Goal: Task Accomplishment & Management: Use online tool/utility

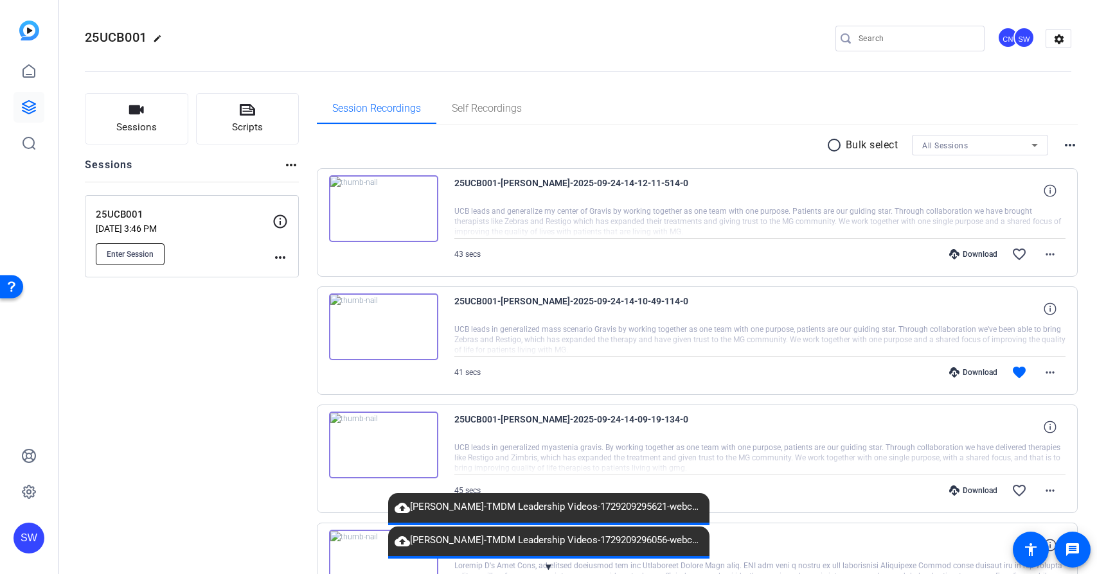
click at [148, 249] on span "Enter Session" at bounding box center [130, 254] width 47 height 10
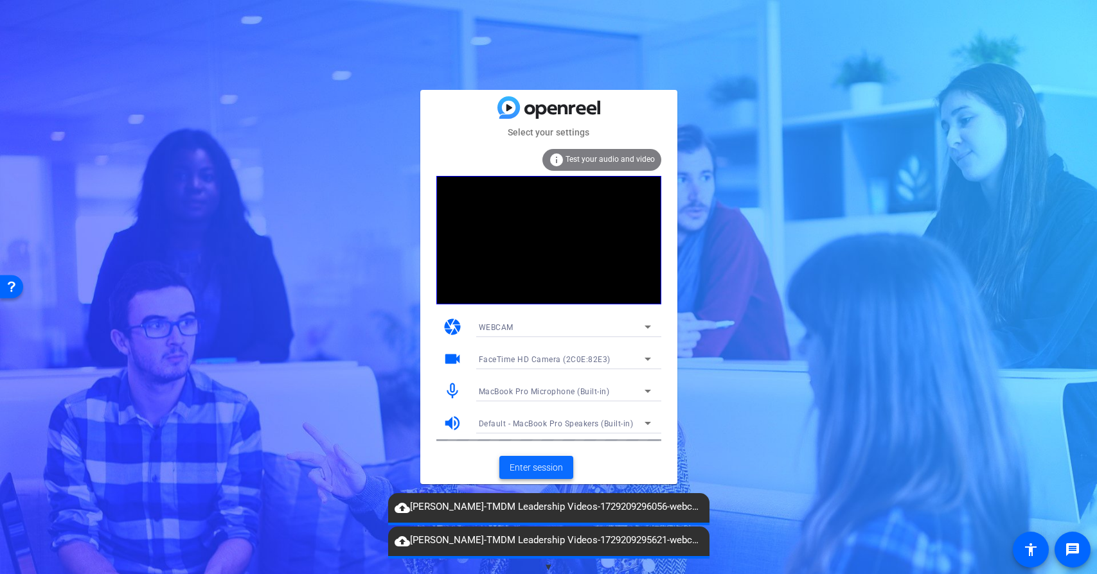
click at [529, 468] on span "Enter session" at bounding box center [535, 467] width 53 height 13
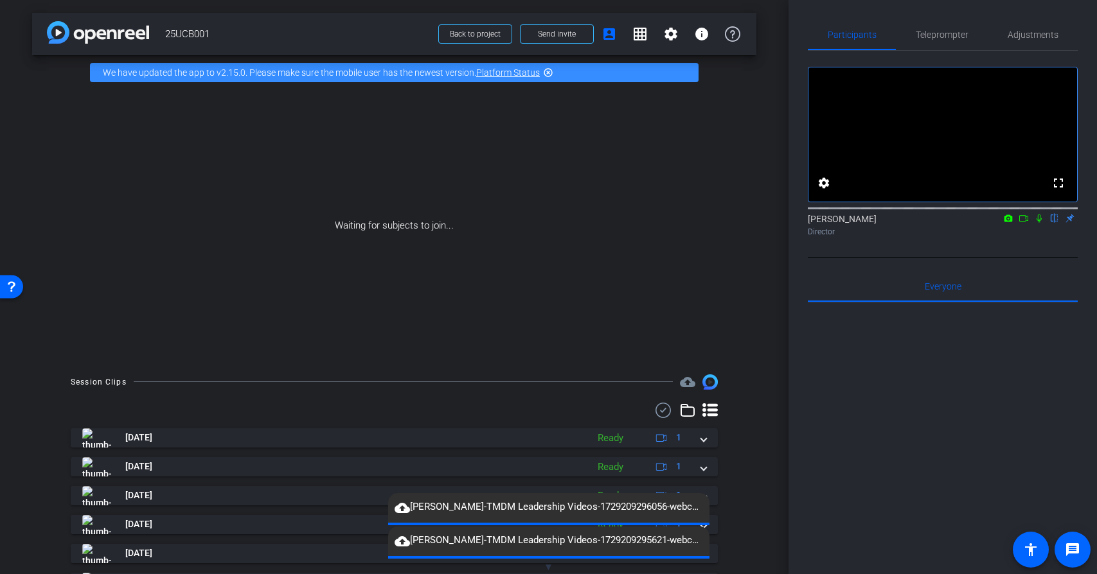
click at [547, 567] on span "▼" at bounding box center [549, 568] width 10 height 12
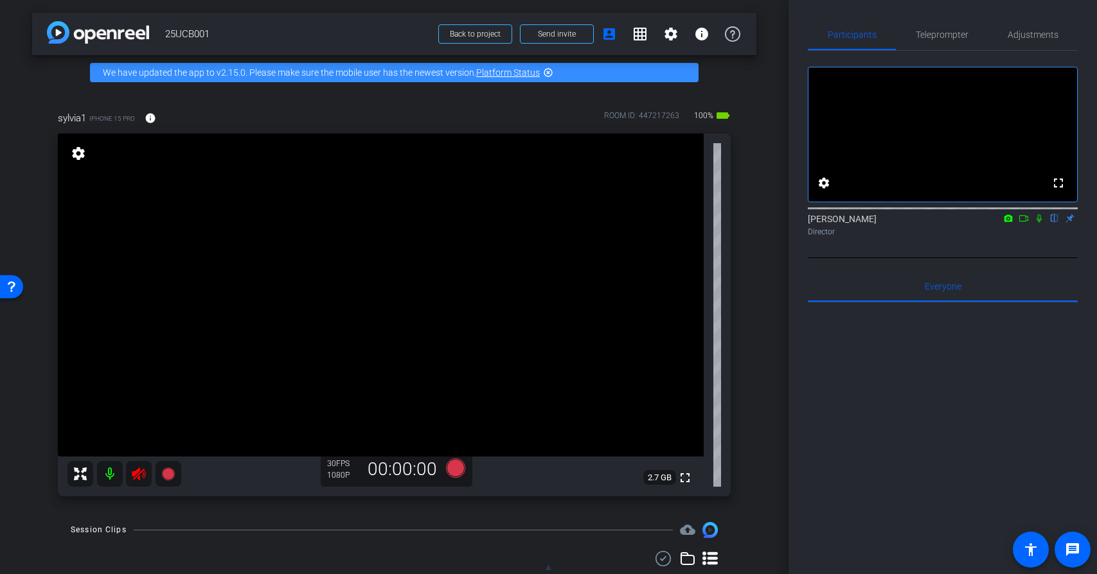
click at [138, 481] on icon at bounding box center [138, 473] width 15 height 15
drag, startPoint x: 1039, startPoint y: 30, endPoint x: 1033, endPoint y: 39, distance: 11.2
click at [1039, 30] on span "Adjustments" at bounding box center [1032, 34] width 51 height 9
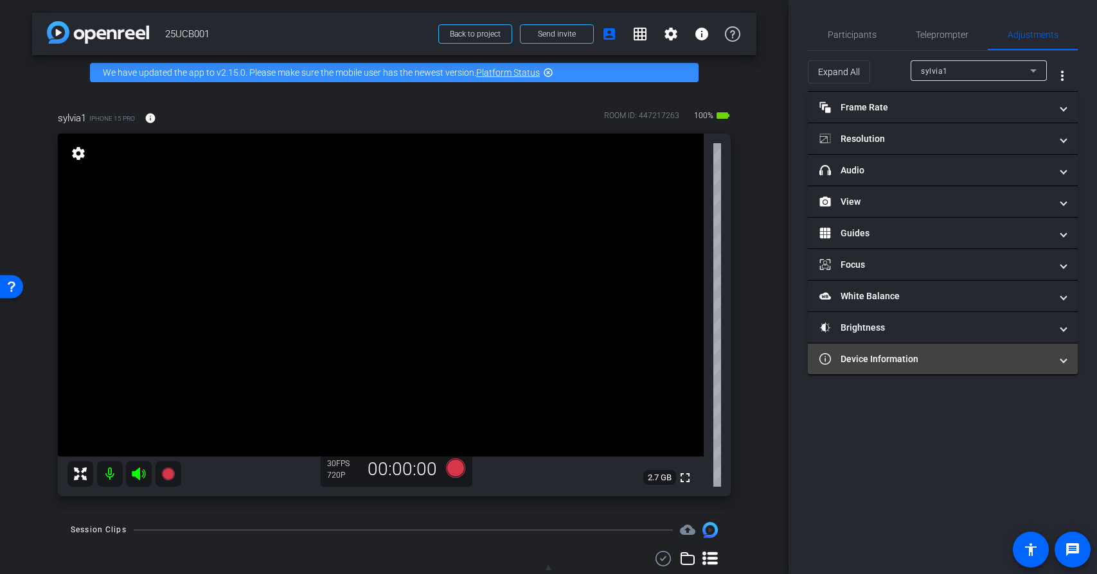
click at [917, 359] on mat-panel-title "Device Information" at bounding box center [934, 359] width 231 height 13
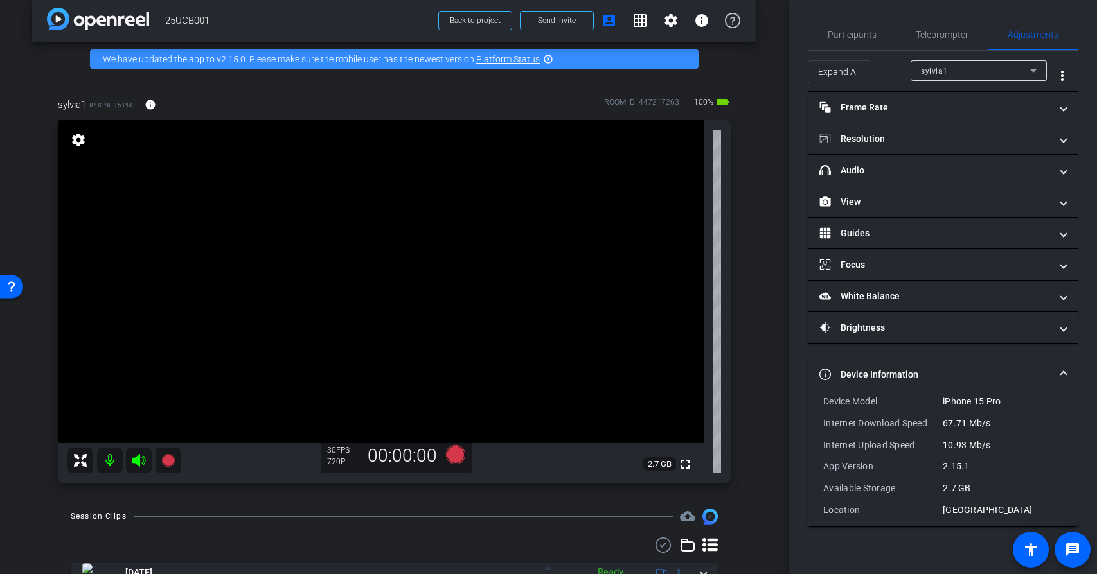
scroll to position [16, 0]
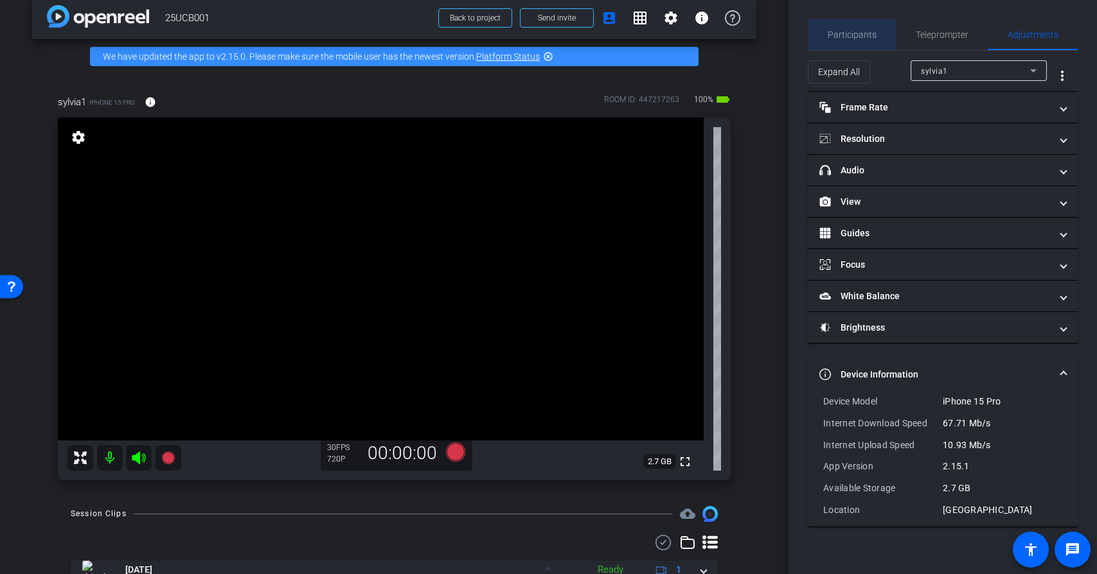
click at [846, 37] on span "Participants" at bounding box center [852, 34] width 49 height 9
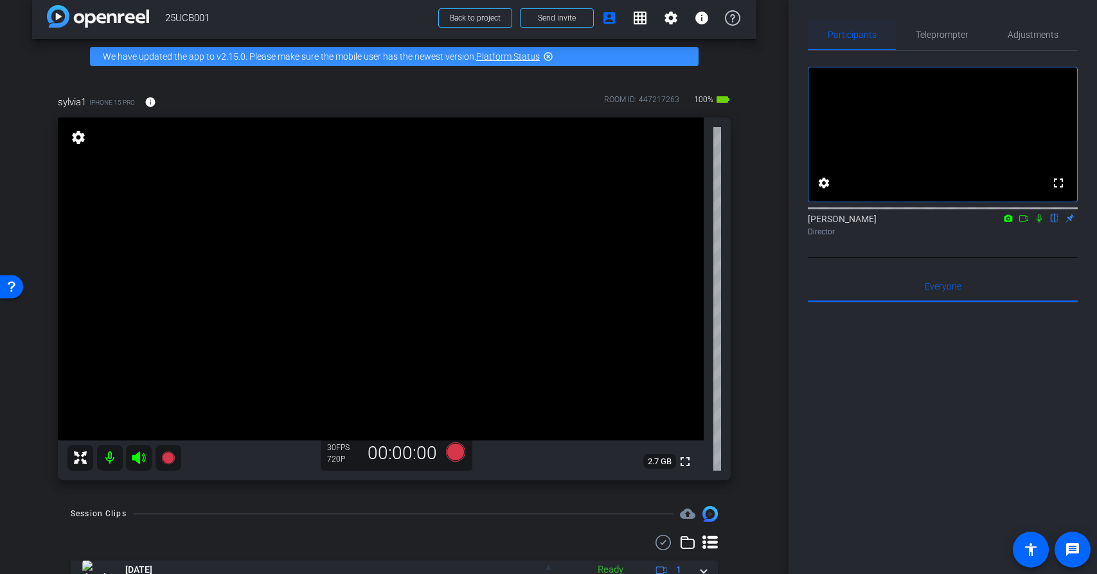
scroll to position [1, 0]
click at [1023, 33] on span "Adjustments" at bounding box center [1032, 34] width 51 height 9
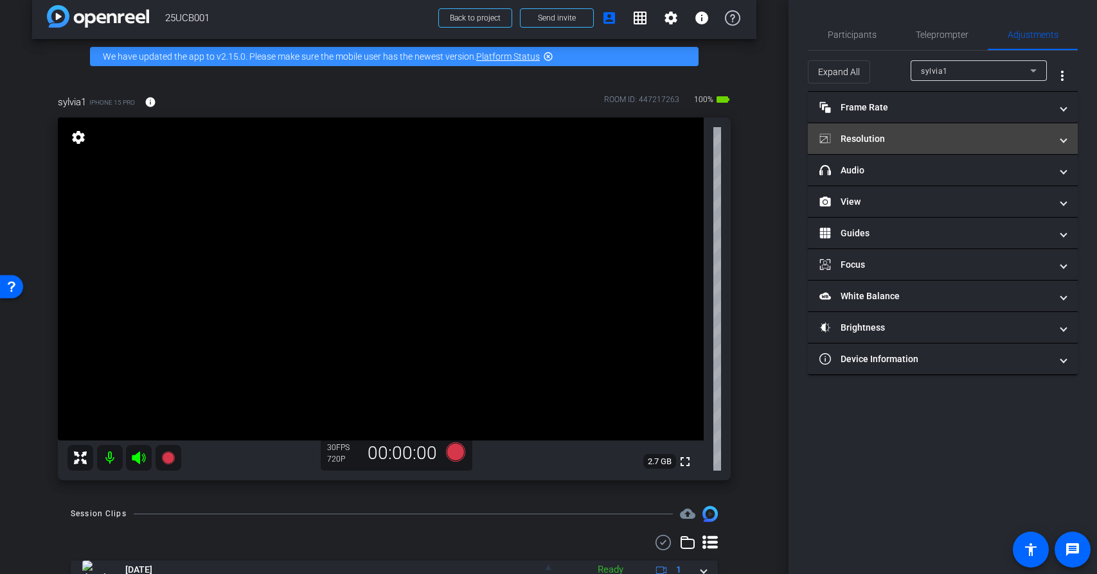
click at [908, 131] on mat-expansion-panel-header "Resolution" at bounding box center [943, 138] width 270 height 31
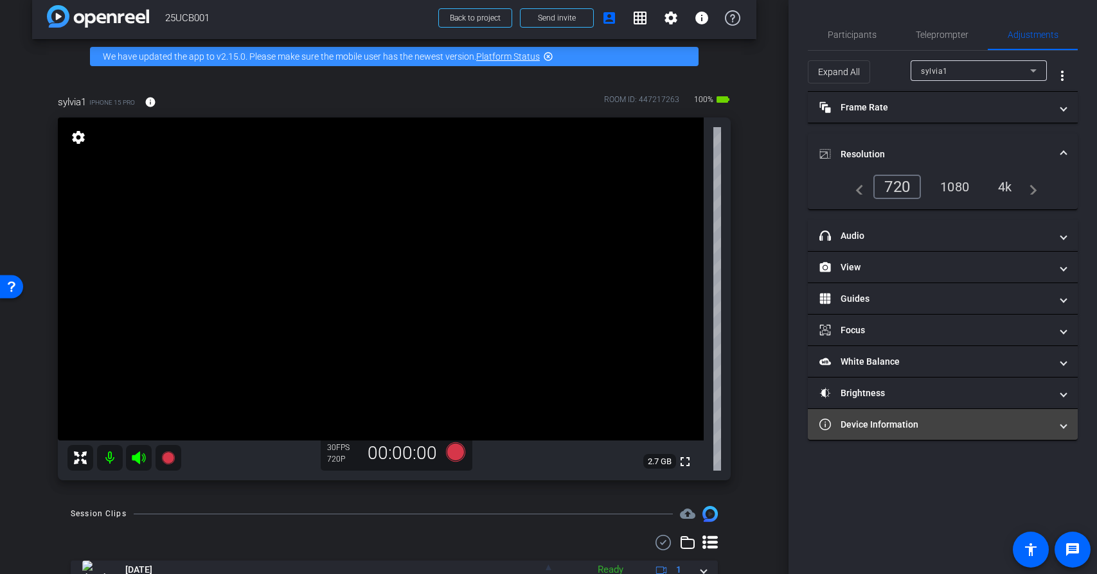
click at [934, 429] on mat-panel-title "Device Information" at bounding box center [934, 424] width 231 height 13
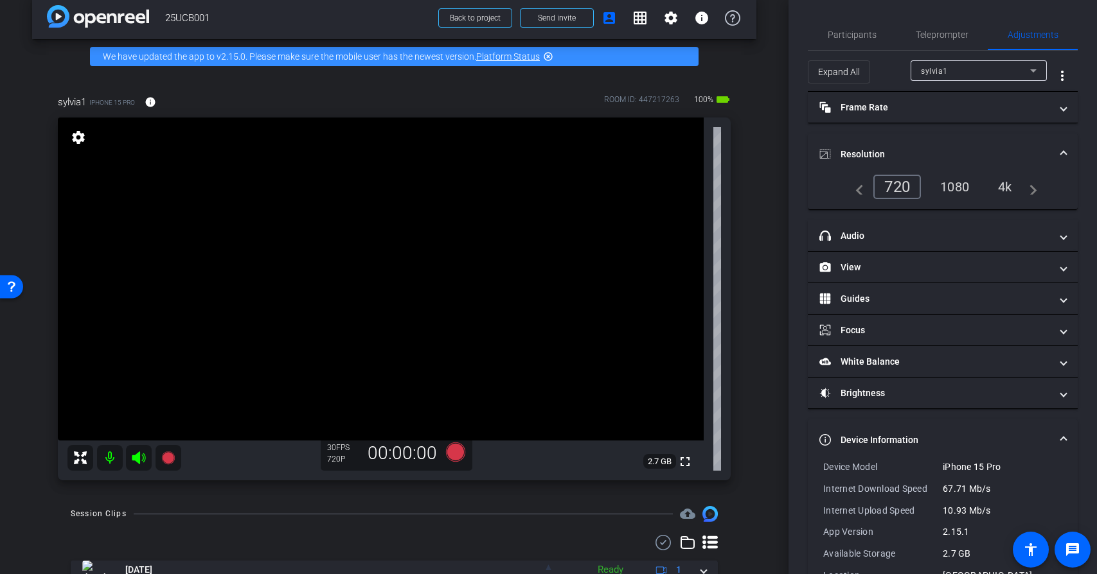
click at [1011, 190] on div "4k" at bounding box center [1004, 187] width 33 height 22
click at [456, 454] on icon at bounding box center [454, 452] width 19 height 19
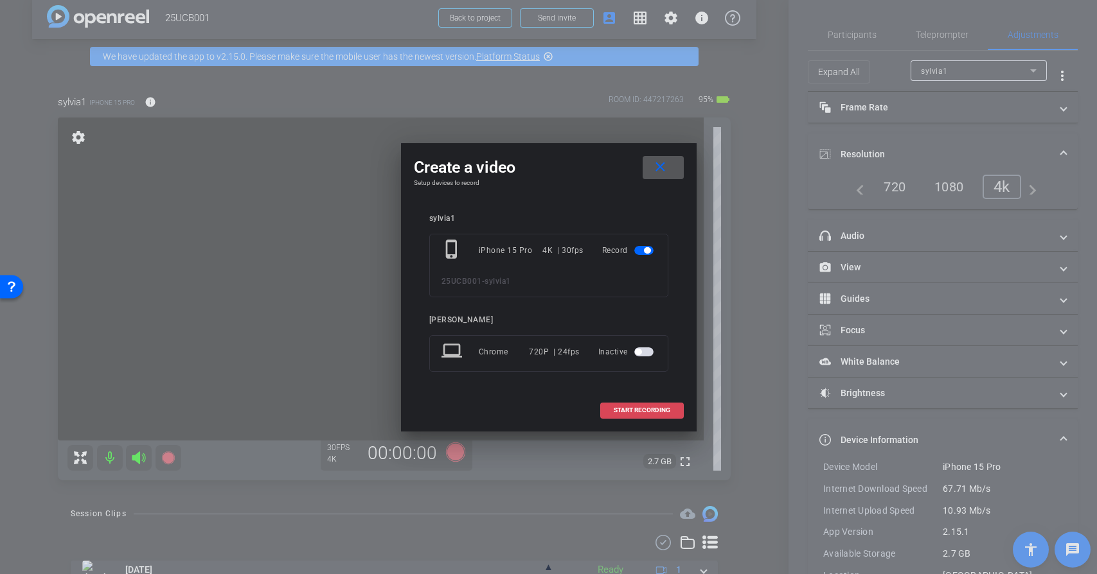
click at [622, 411] on span "START RECORDING" at bounding box center [642, 410] width 57 height 6
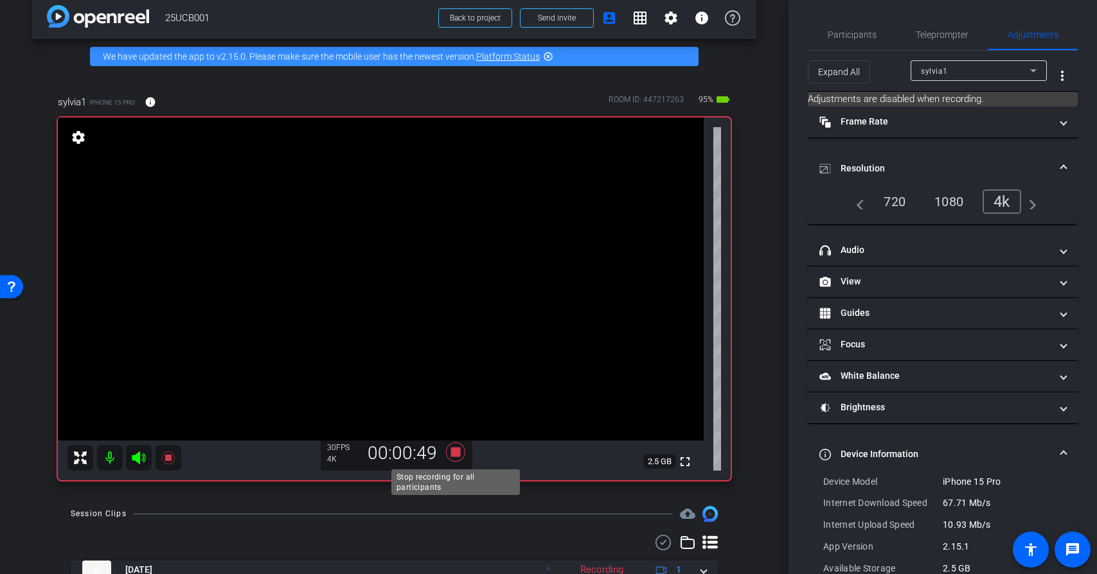
click at [454, 449] on icon at bounding box center [454, 452] width 19 height 19
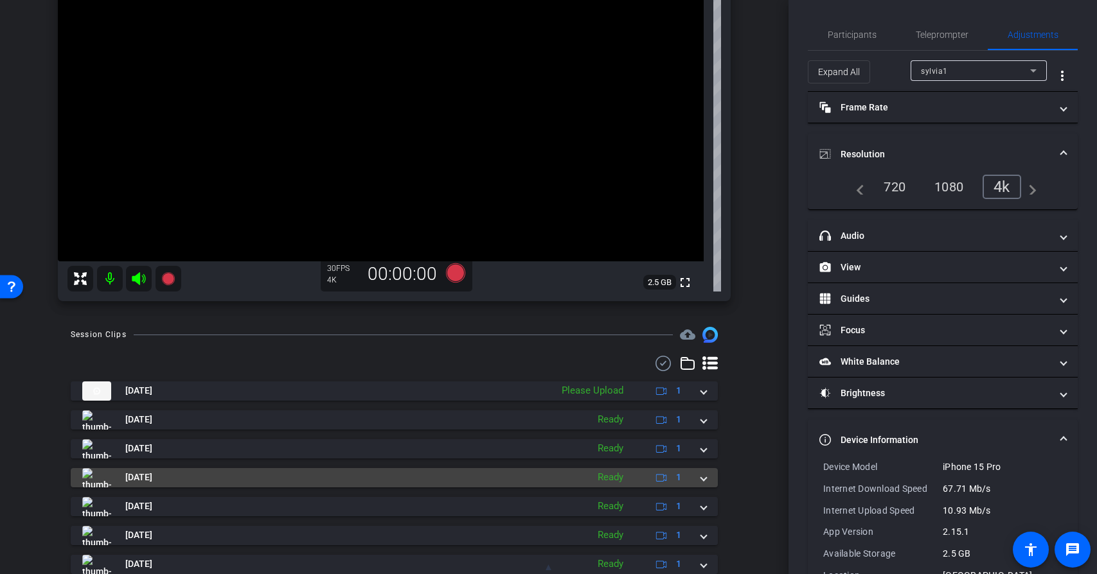
scroll to position [213, 0]
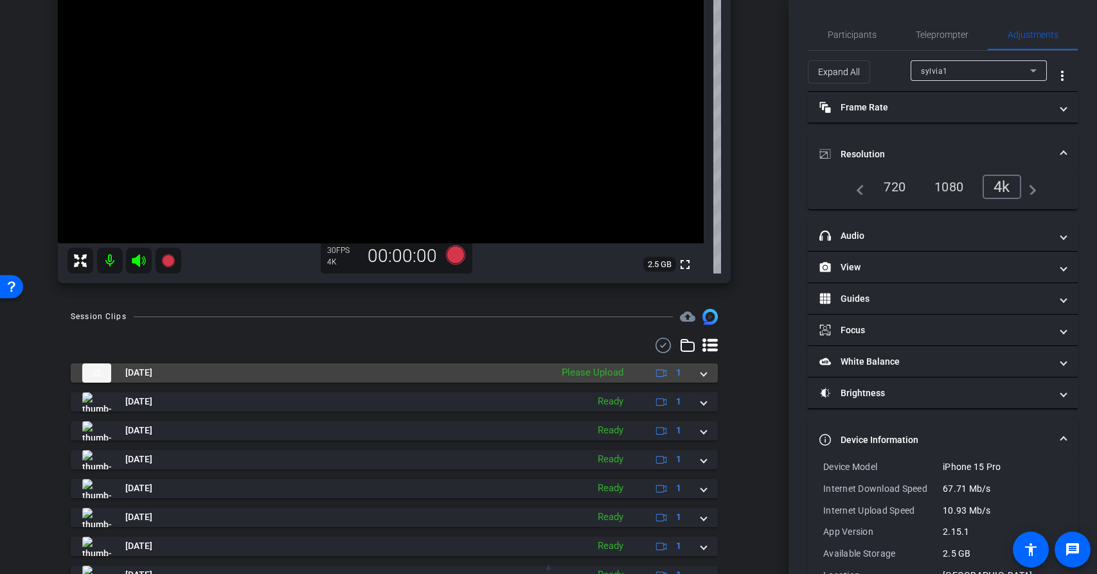
click at [702, 374] on span at bounding box center [703, 372] width 5 height 13
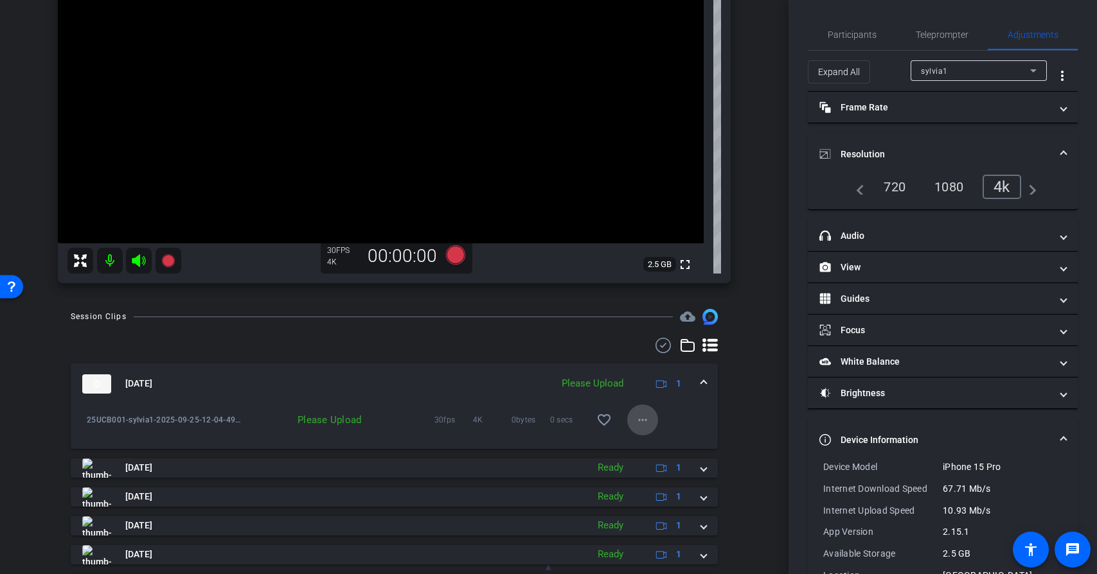
click at [646, 421] on mat-icon "more_horiz" at bounding box center [642, 419] width 15 height 15
click at [651, 447] on span "Upload" at bounding box center [662, 446] width 51 height 15
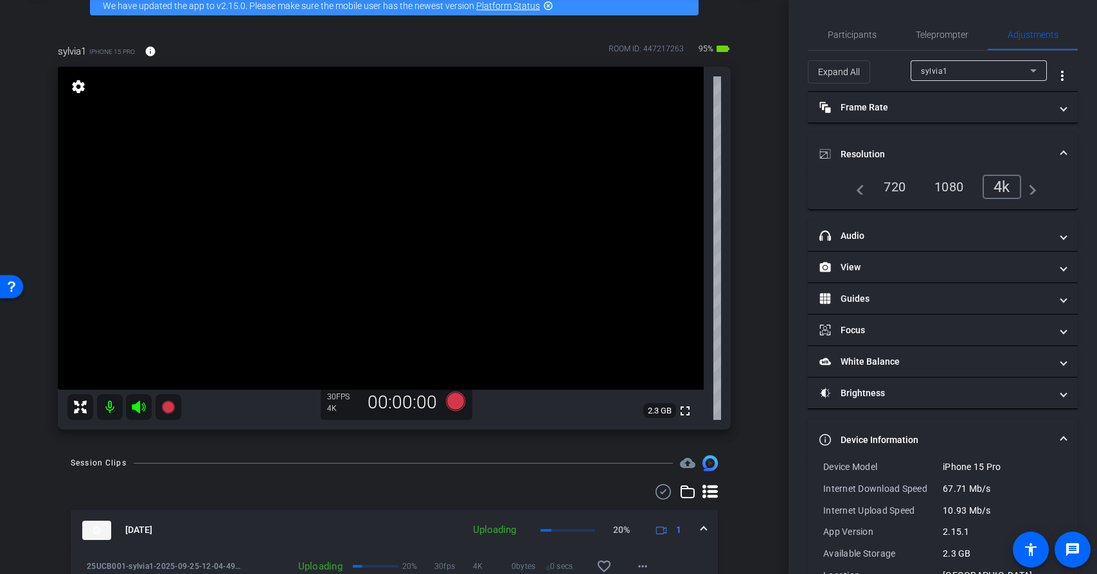
scroll to position [69, 0]
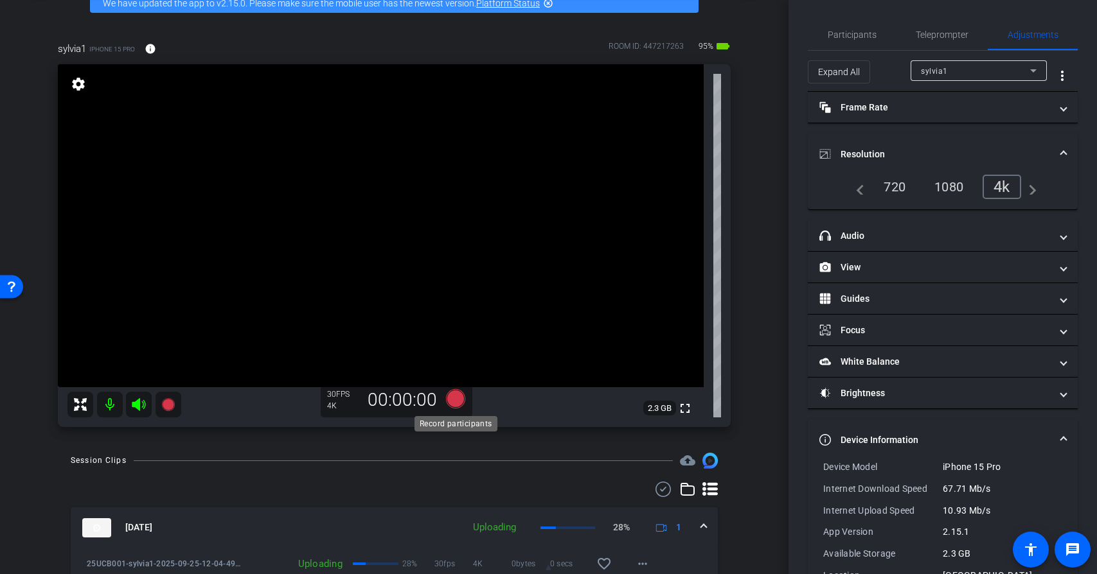
click at [461, 400] on icon at bounding box center [454, 398] width 19 height 19
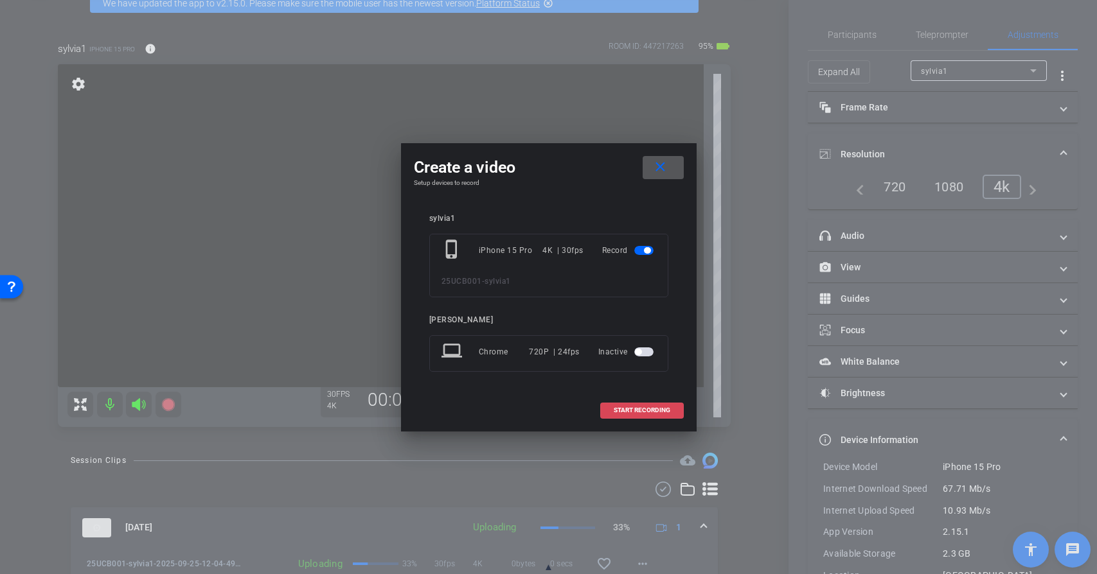
click at [648, 409] on span "START RECORDING" at bounding box center [642, 410] width 57 height 6
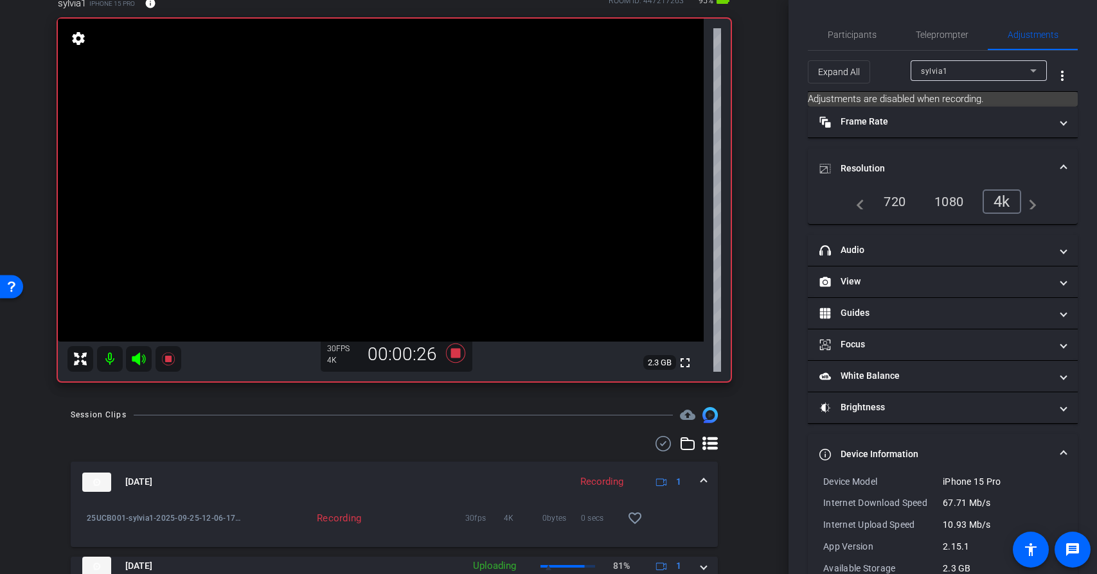
scroll to position [111, 0]
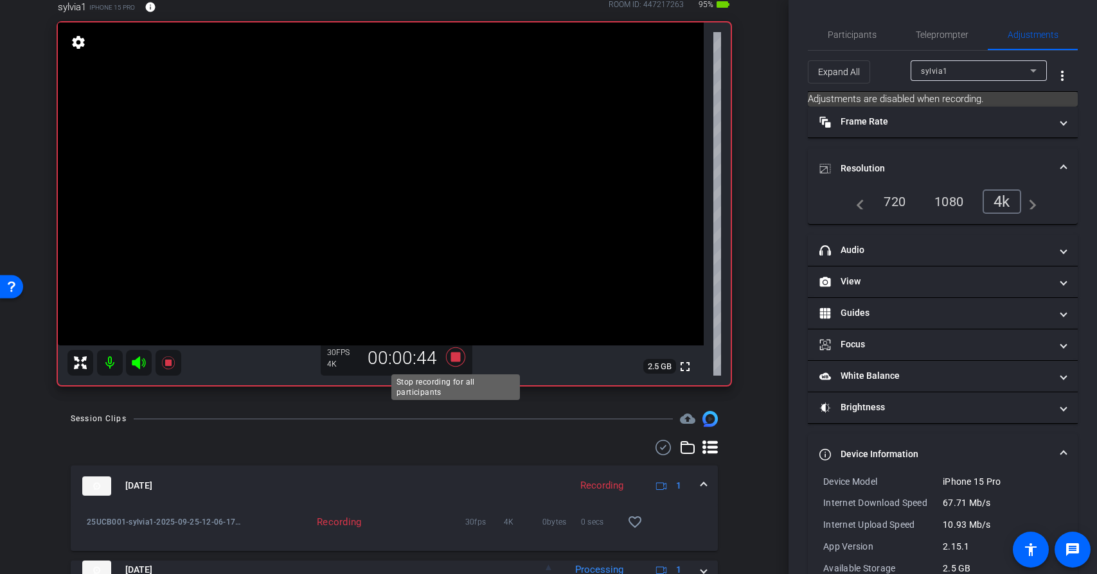
click at [457, 362] on icon at bounding box center [454, 357] width 19 height 19
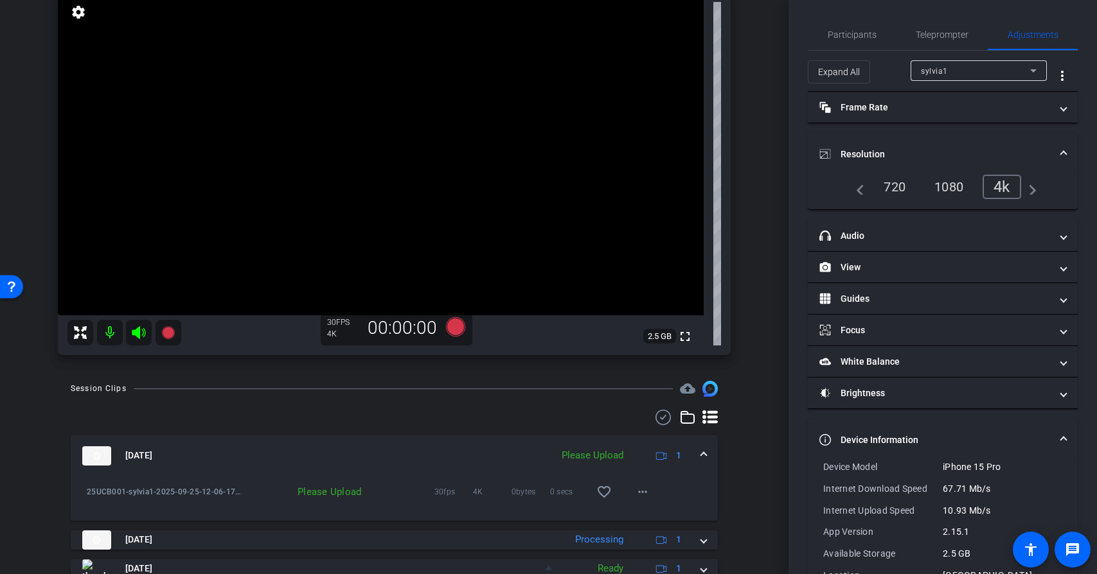
scroll to position [155, 0]
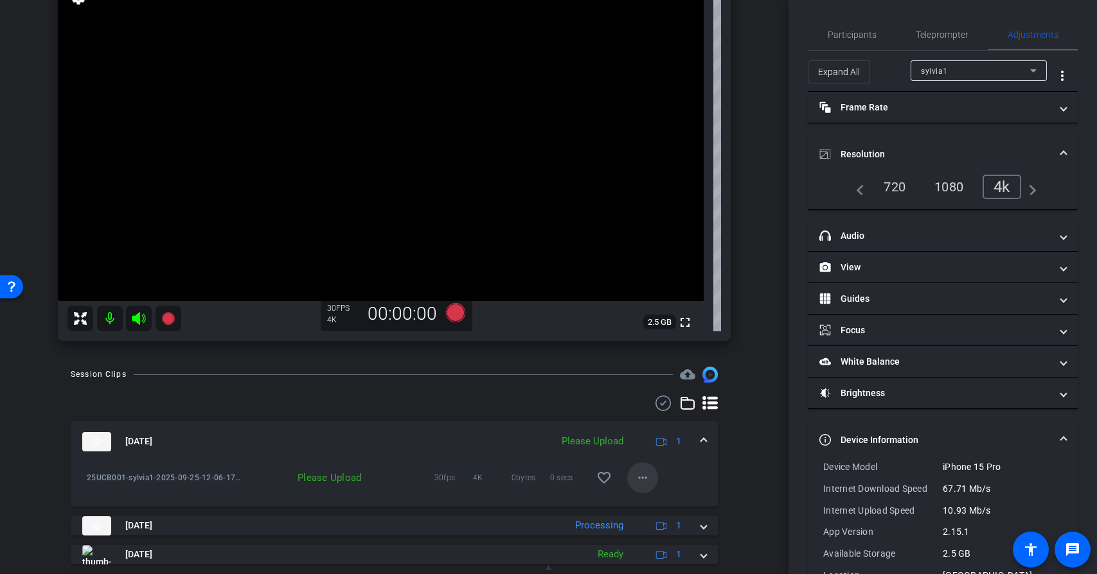
click at [648, 481] on mat-icon "more_horiz" at bounding box center [642, 477] width 15 height 15
click at [659, 507] on span "Upload" at bounding box center [662, 504] width 51 height 15
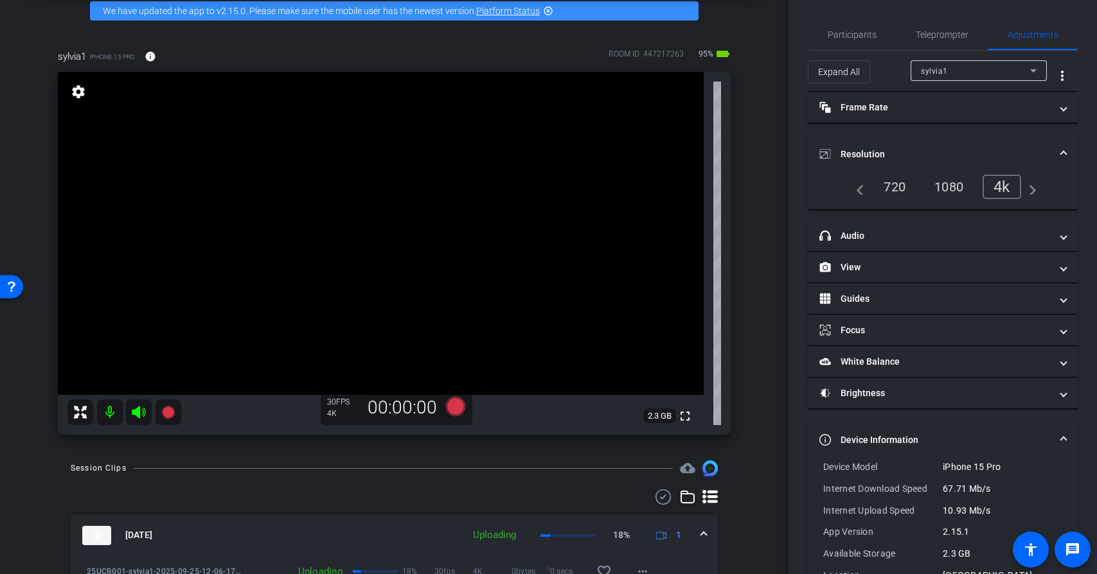
scroll to position [65, 0]
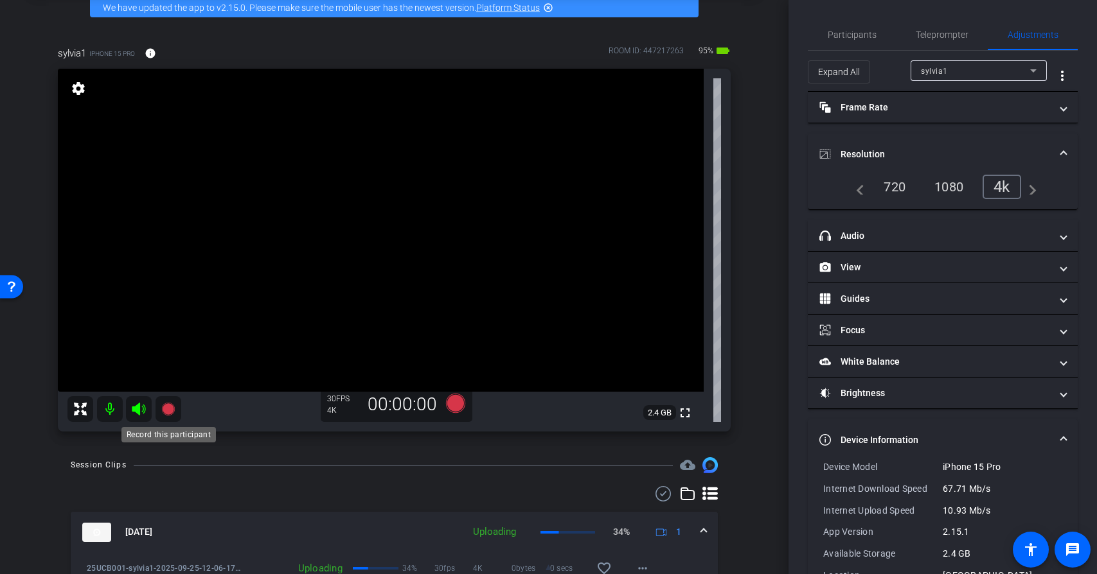
click at [171, 413] on icon at bounding box center [167, 409] width 13 height 13
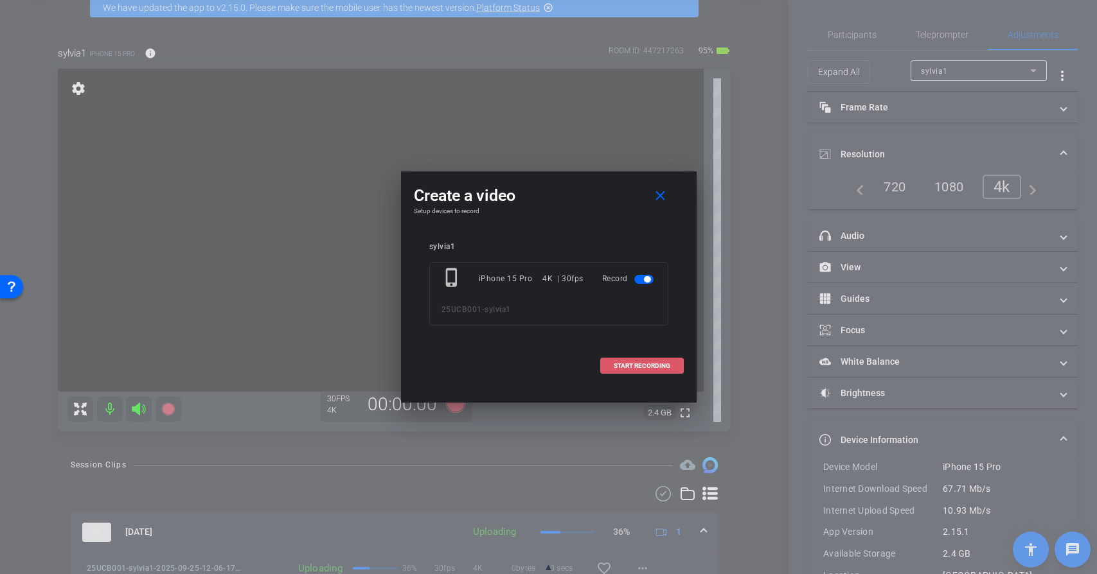
click at [643, 367] on span "START RECORDING" at bounding box center [642, 366] width 57 height 6
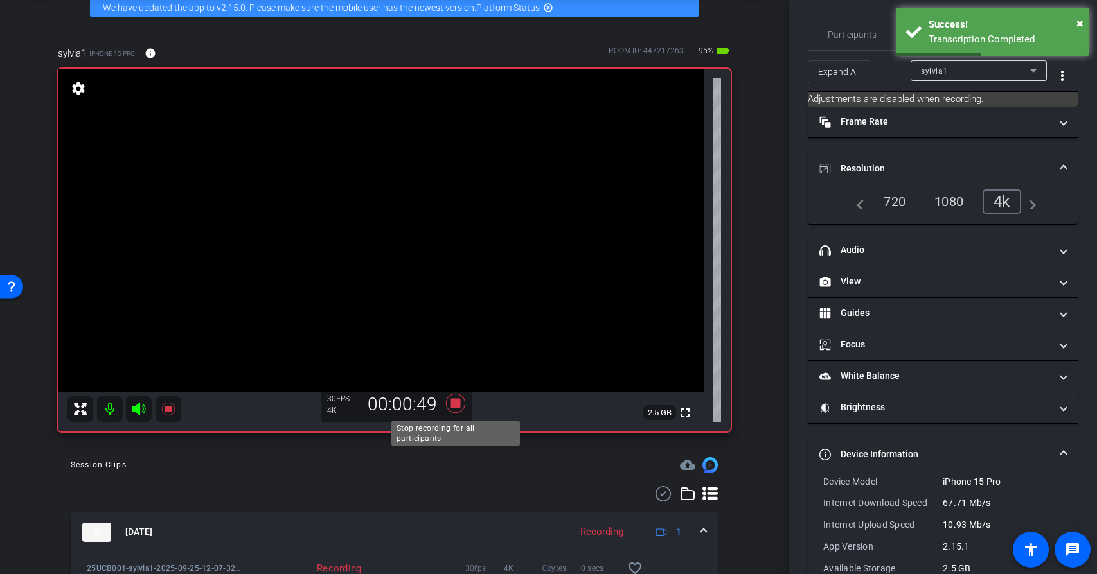
click at [456, 404] on icon at bounding box center [454, 403] width 19 height 19
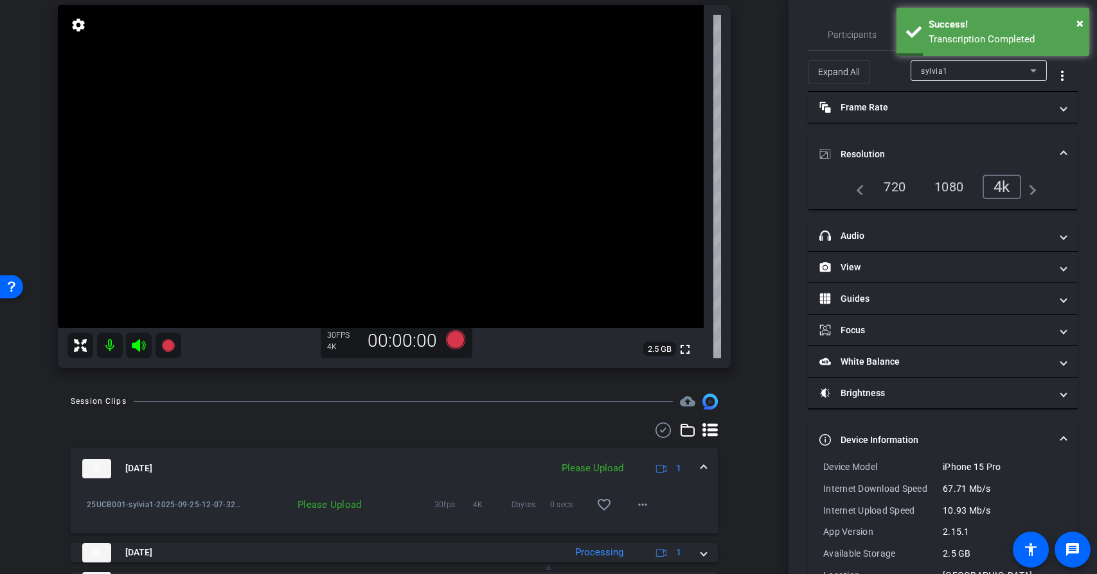
scroll to position [163, 0]
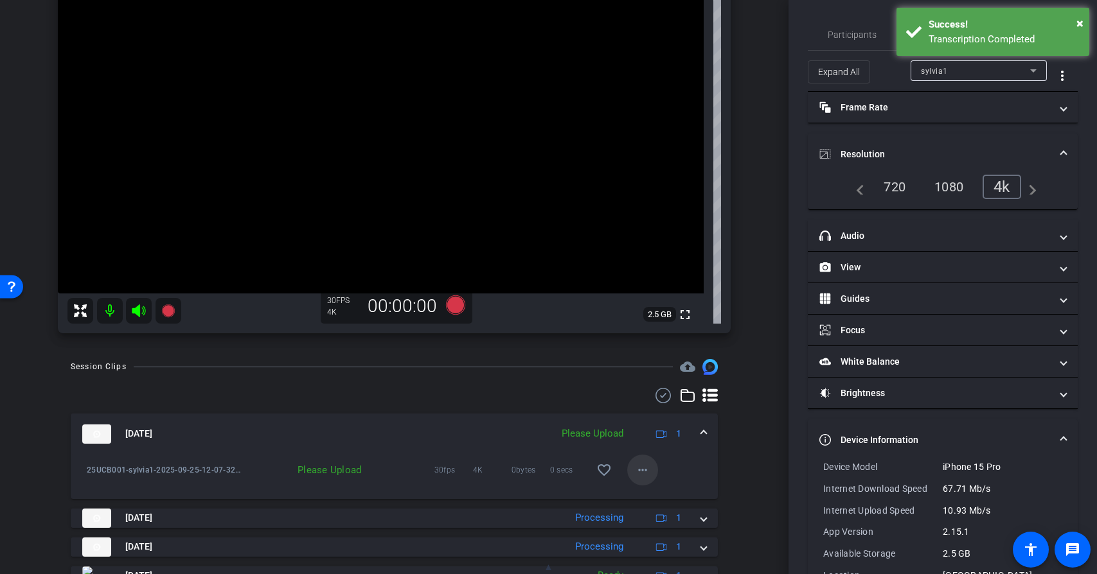
click at [640, 472] on mat-icon "more_horiz" at bounding box center [642, 470] width 15 height 15
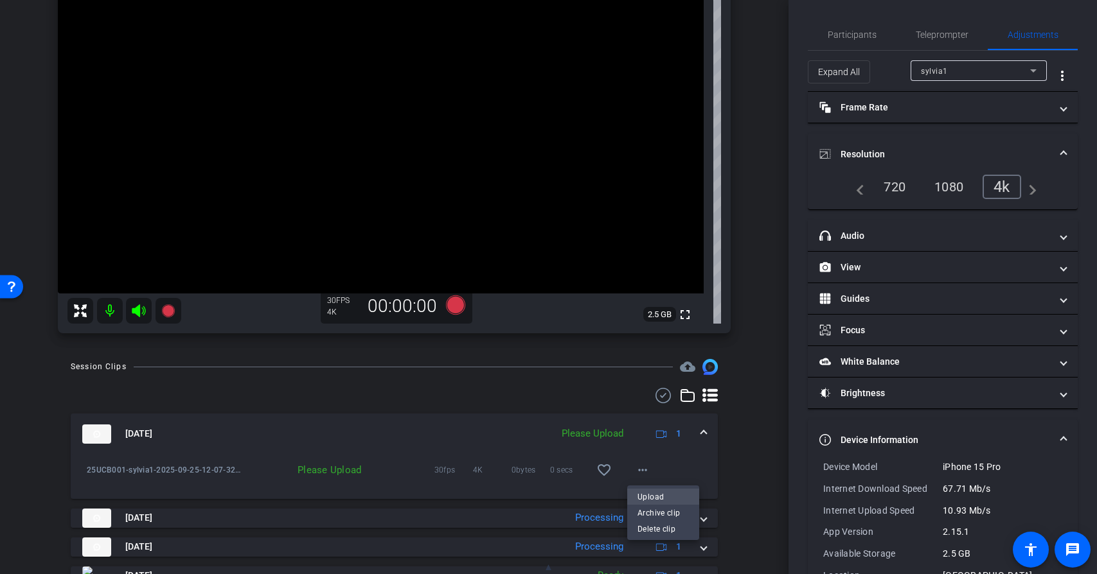
click at [657, 500] on span "Upload" at bounding box center [662, 496] width 51 height 15
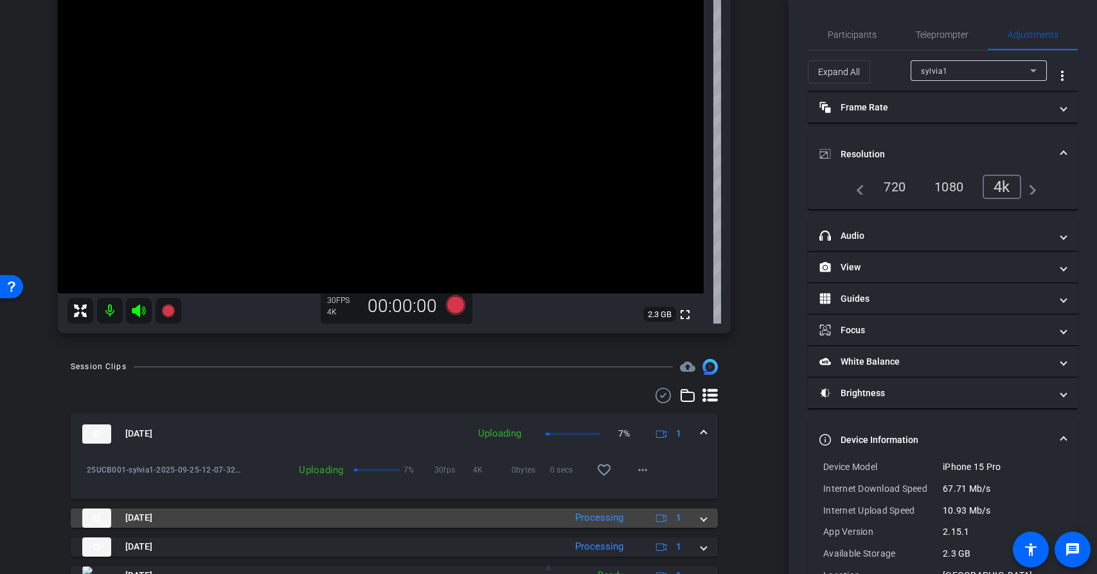
click at [698, 520] on div "[DATE] Processing 1" at bounding box center [391, 518] width 619 height 19
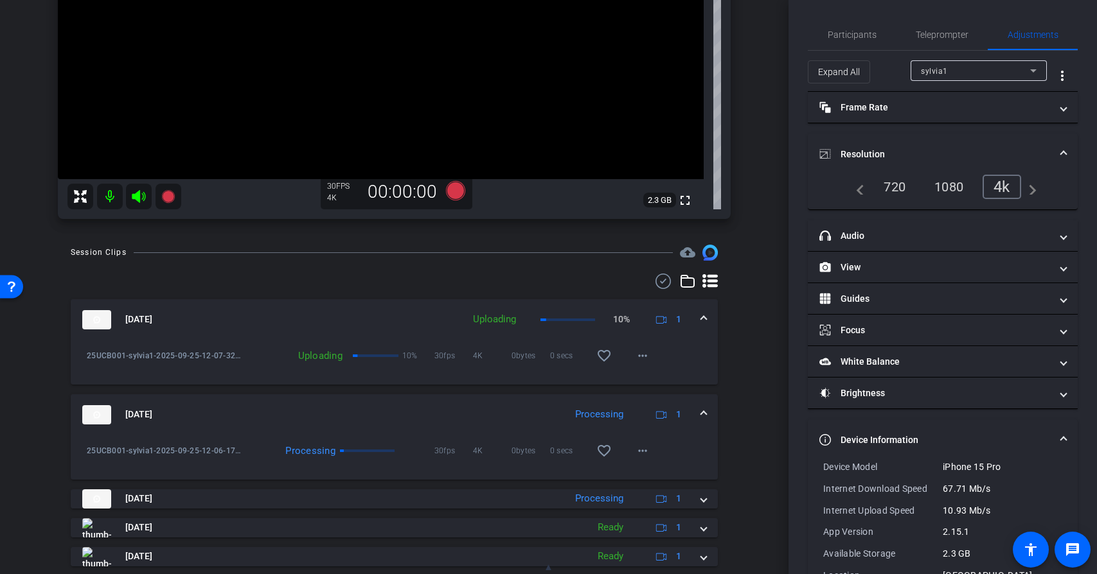
scroll to position [297, 0]
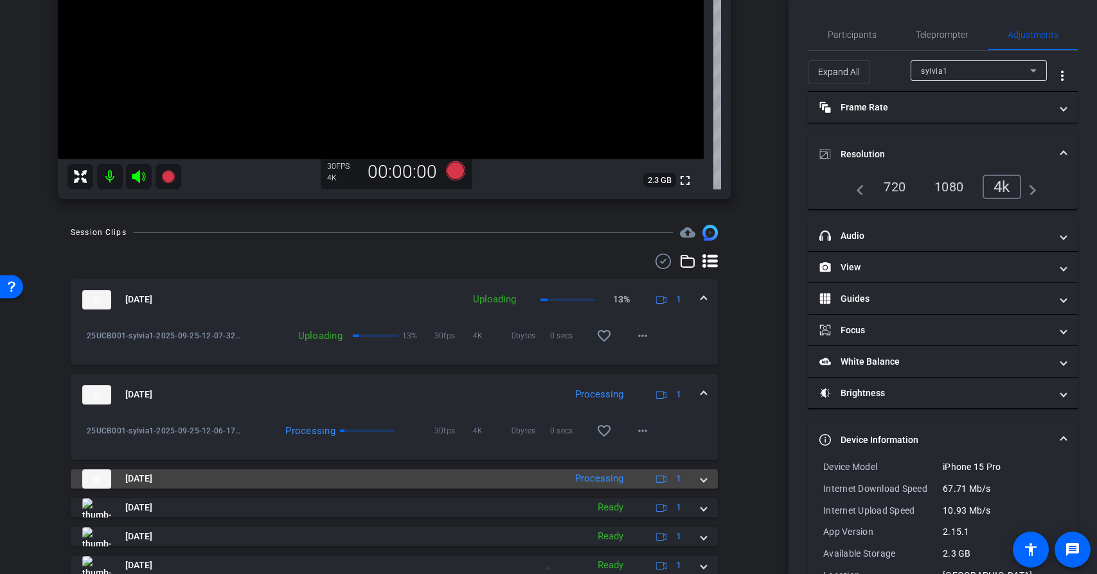
click at [701, 479] on span at bounding box center [703, 478] width 5 height 13
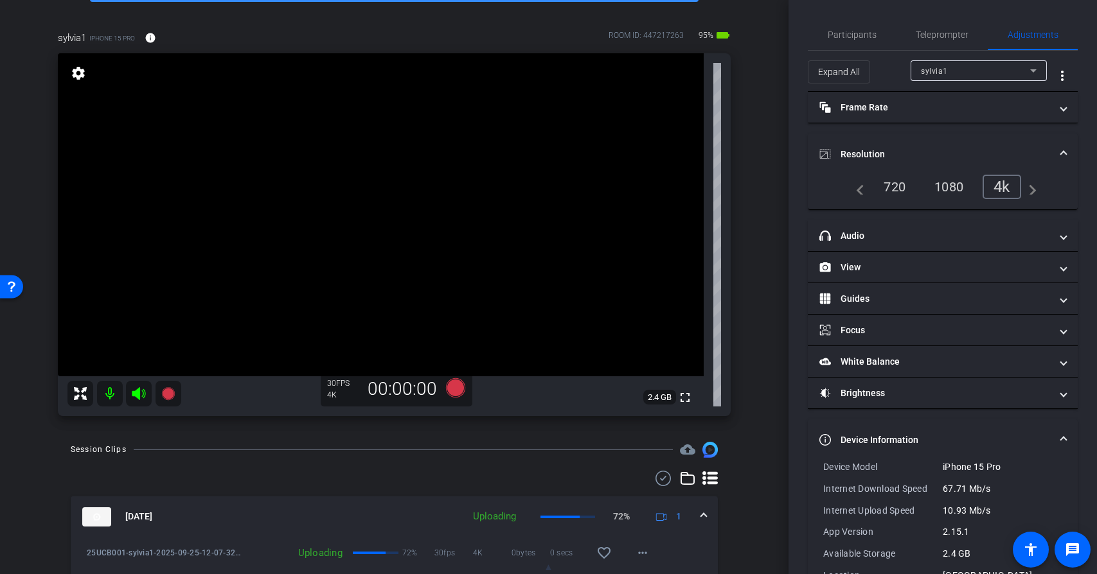
scroll to position [80, 0]
click at [864, 36] on span "Participants" at bounding box center [852, 34] width 49 height 9
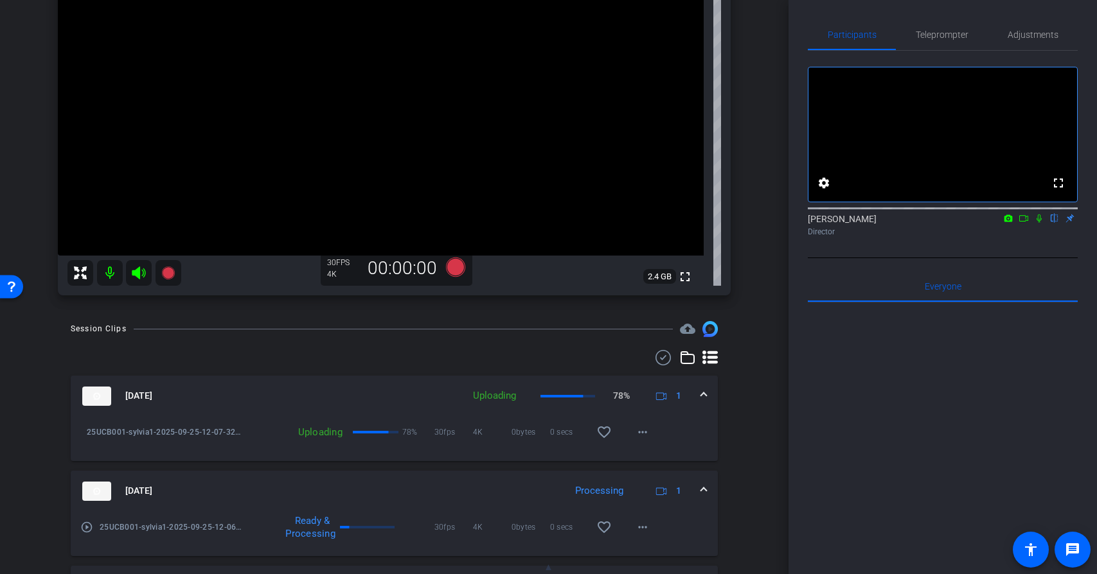
scroll to position [202, 0]
click at [1039, 223] on icon at bounding box center [1039, 218] width 10 height 9
drag, startPoint x: 1027, startPoint y: 236, endPoint x: 979, endPoint y: 253, distance: 51.8
click at [1027, 222] on icon at bounding box center [1023, 218] width 9 height 6
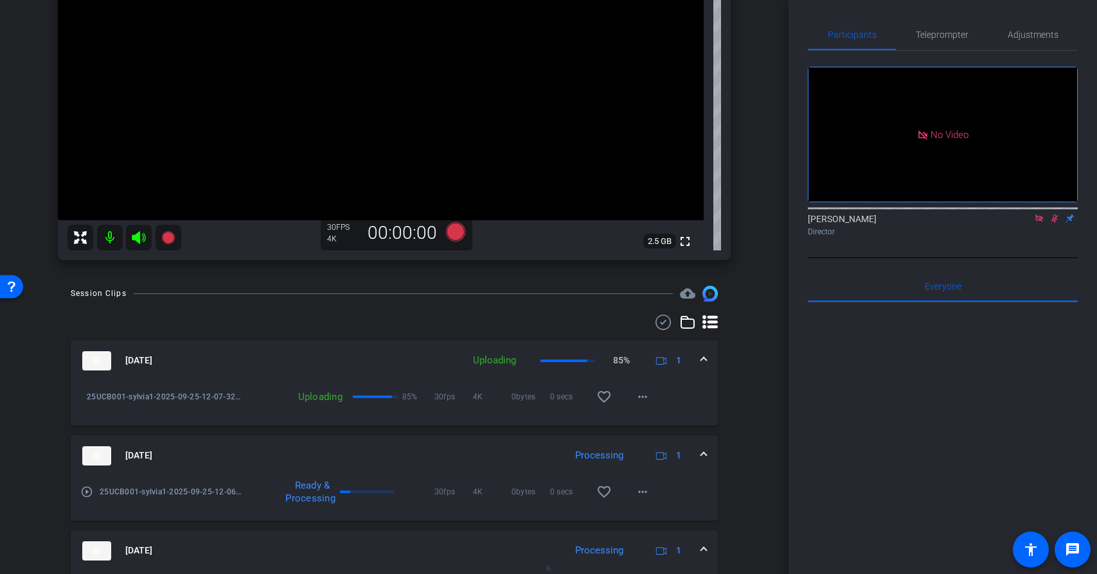
scroll to position [256, 0]
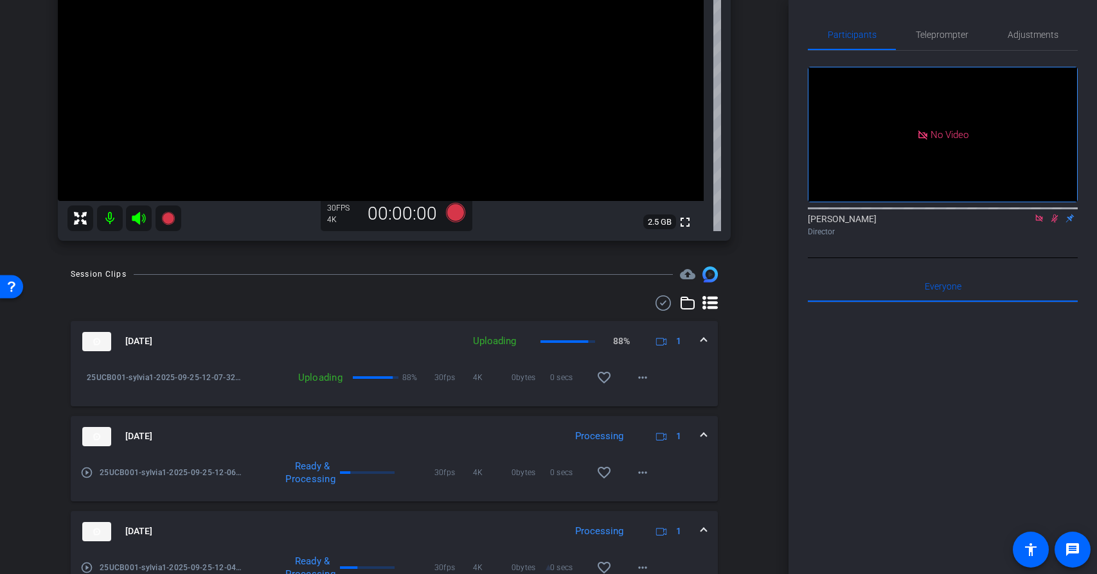
click at [89, 472] on mat-icon "play_circle_outline" at bounding box center [86, 472] width 13 height 13
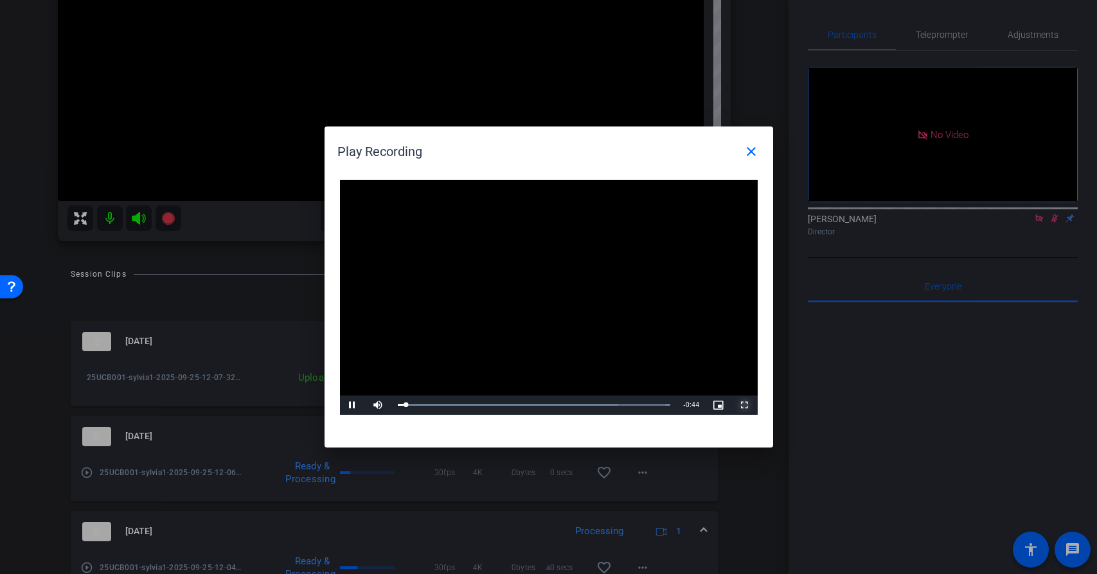
click at [747, 405] on span "Video Player" at bounding box center [745, 405] width 26 height 0
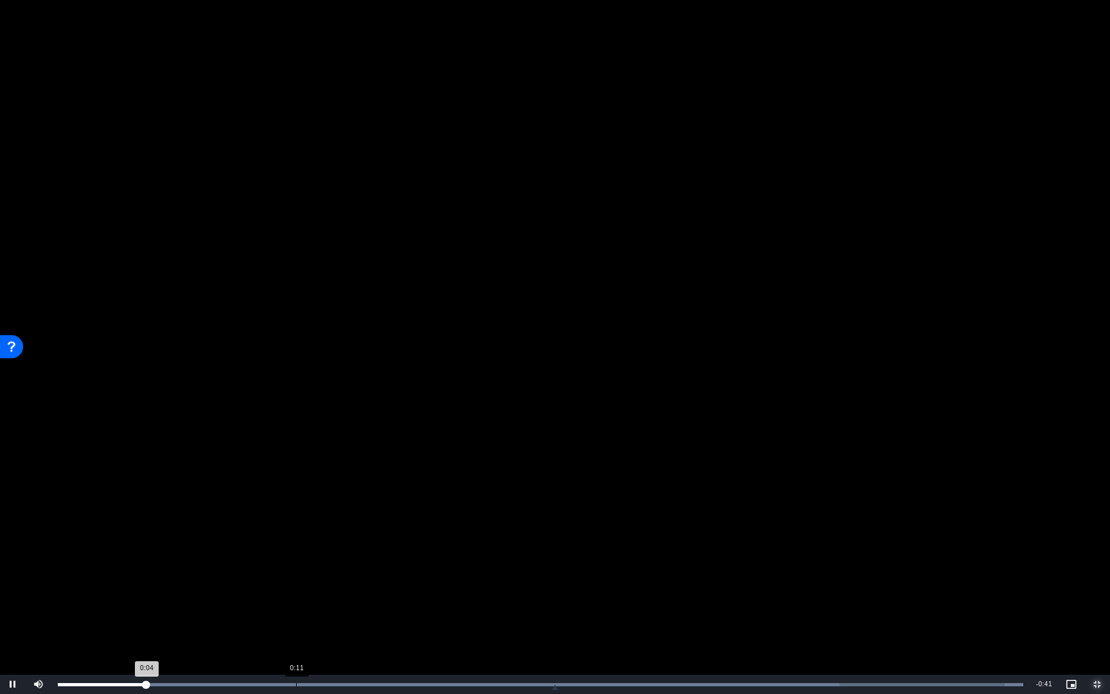
click at [296, 574] on div "Loaded : 100.00% 0:11 0:04" at bounding box center [540, 684] width 979 height 19
click at [580, 574] on div "Loaded : 100.00% 0:24 0:17" at bounding box center [540, 684] width 979 height 19
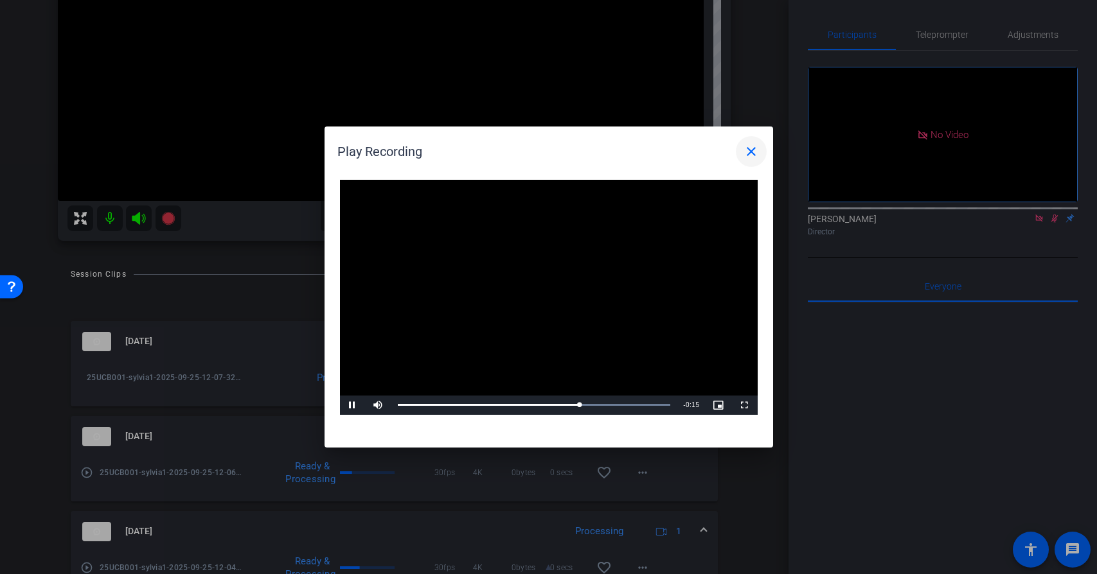
click at [756, 151] on mat-icon "close" at bounding box center [750, 151] width 15 height 15
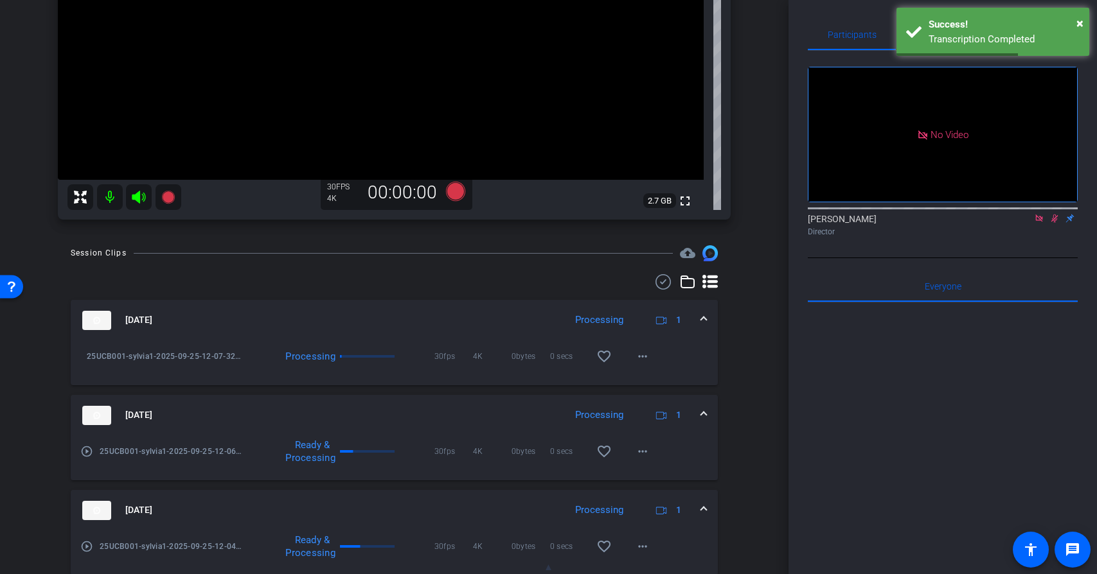
scroll to position [275, 0]
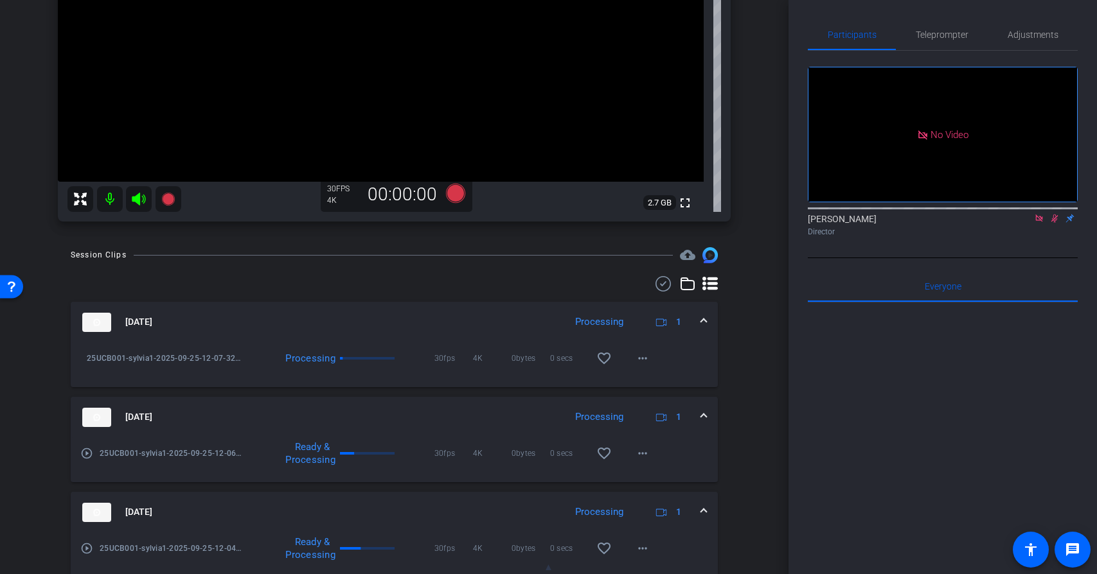
click at [1058, 223] on icon at bounding box center [1054, 218] width 10 height 9
click at [1043, 223] on icon at bounding box center [1039, 218] width 10 height 9
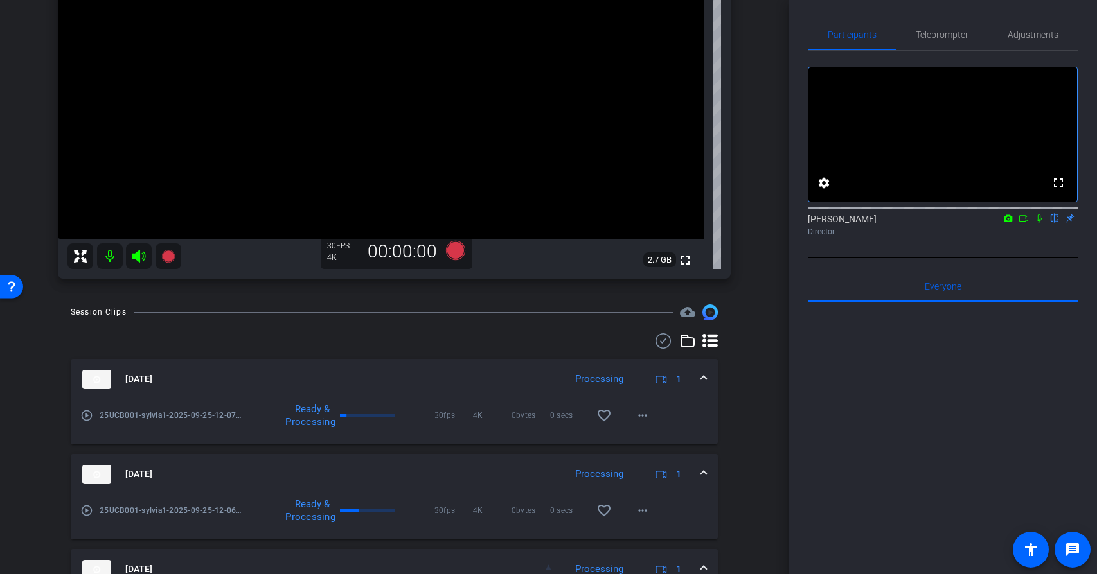
scroll to position [219, 0]
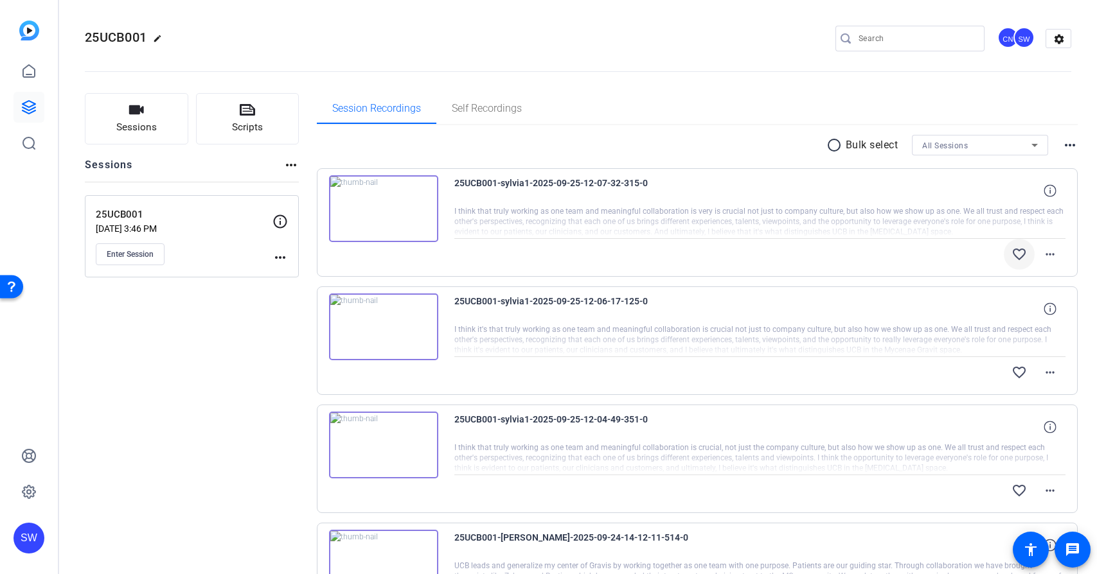
click at [1020, 254] on mat-icon "favorite_border" at bounding box center [1018, 254] width 15 height 15
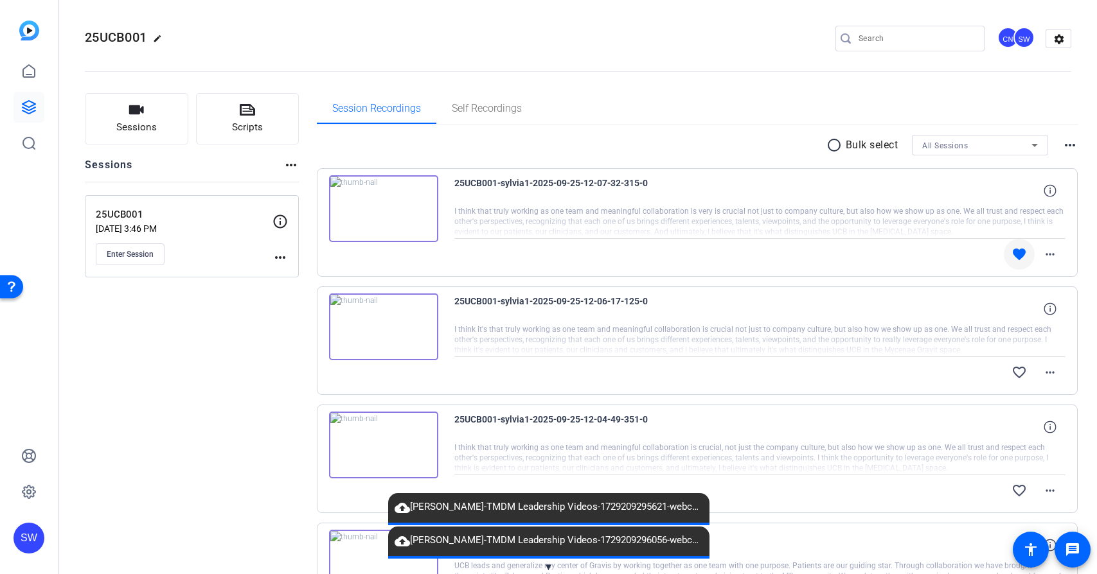
click at [549, 569] on span "▼" at bounding box center [549, 568] width 10 height 12
